Goal: Information Seeking & Learning: Learn about a topic

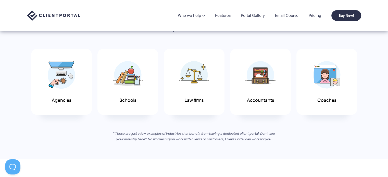
scroll to position [255, 0]
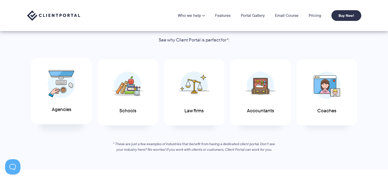
click at [73, 91] on img at bounding box center [62, 84] width 28 height 28
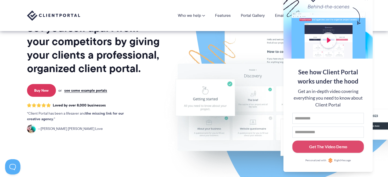
scroll to position [0, 0]
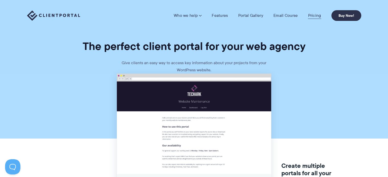
click at [312, 16] on link "Pricing" at bounding box center [314, 15] width 13 height 5
click at [317, 15] on link "Pricing" at bounding box center [314, 15] width 13 height 5
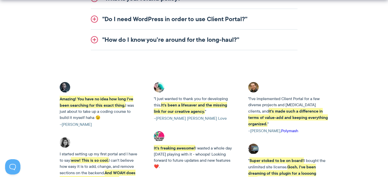
scroll to position [791, 0]
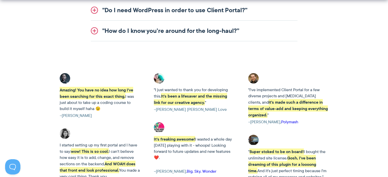
click at [297, 119] on link "Polymash" at bounding box center [289, 122] width 17 height 6
